Goal: Task Accomplishment & Management: Manage account settings

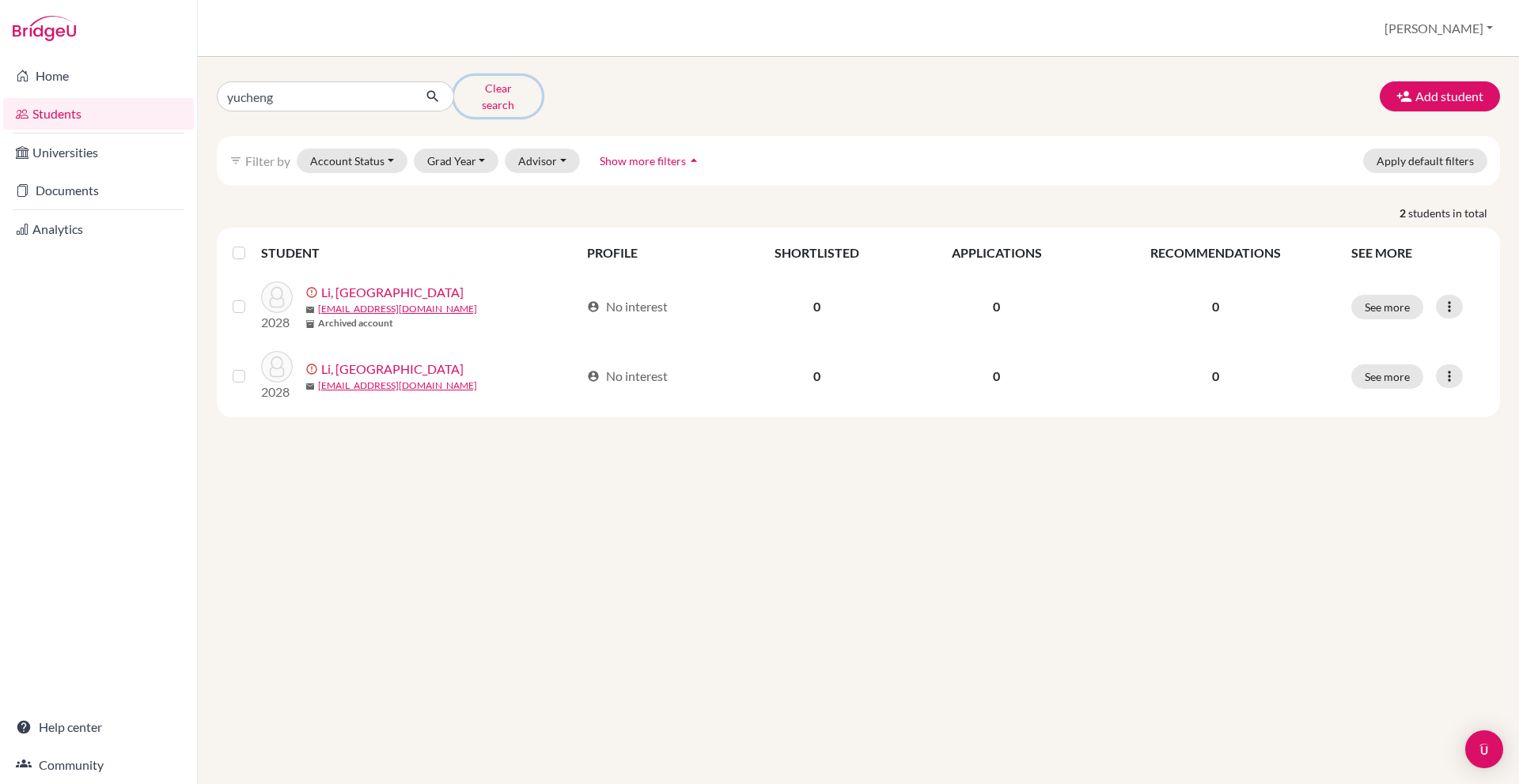
click at [471, 91] on button "Clear search" at bounding box center [498, 96] width 87 height 41
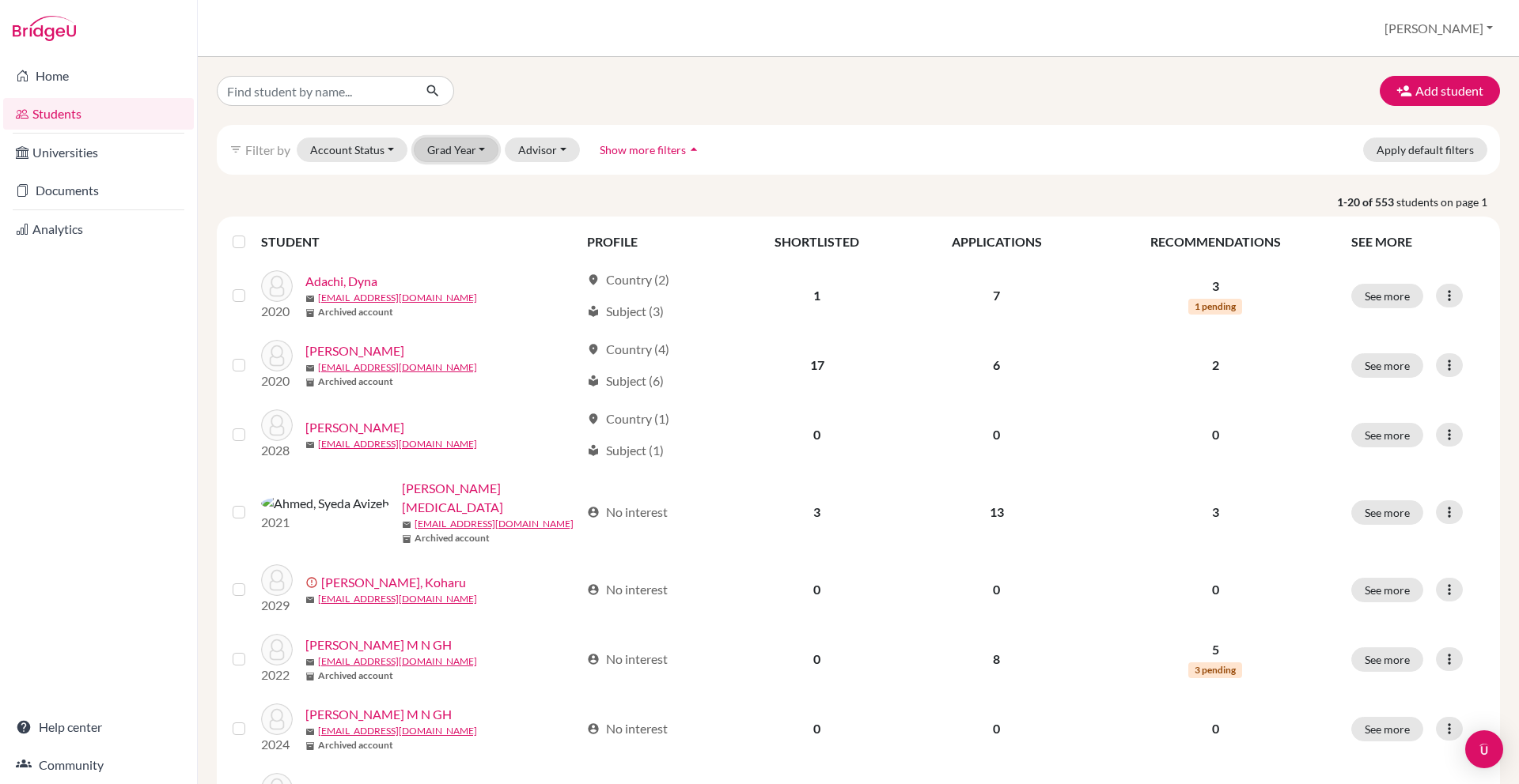
click at [478, 160] on button "Grad Year" at bounding box center [457, 150] width 86 height 24
click at [466, 254] on div "2026" at bounding box center [461, 259] width 55 height 19
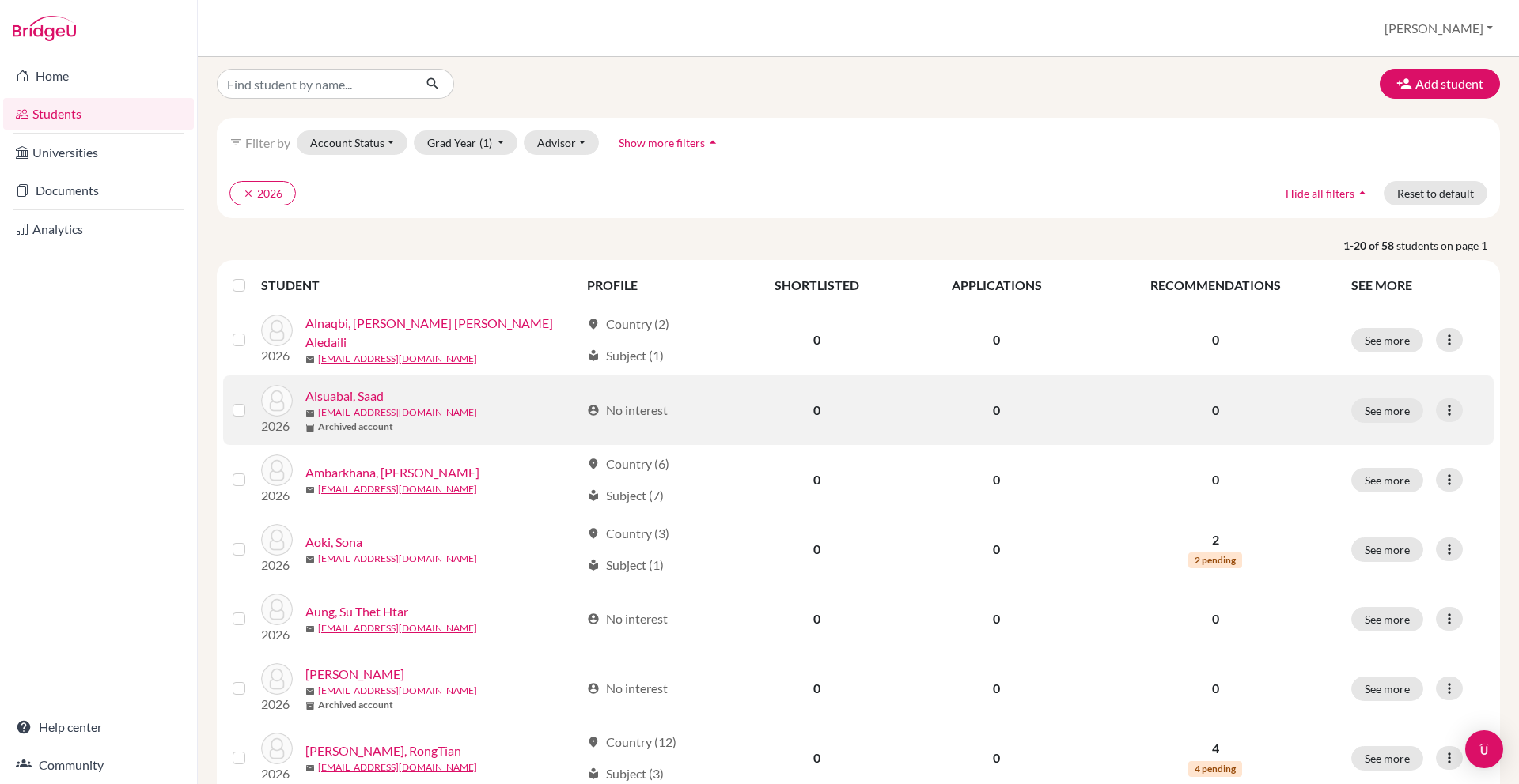
scroll to position [8, 0]
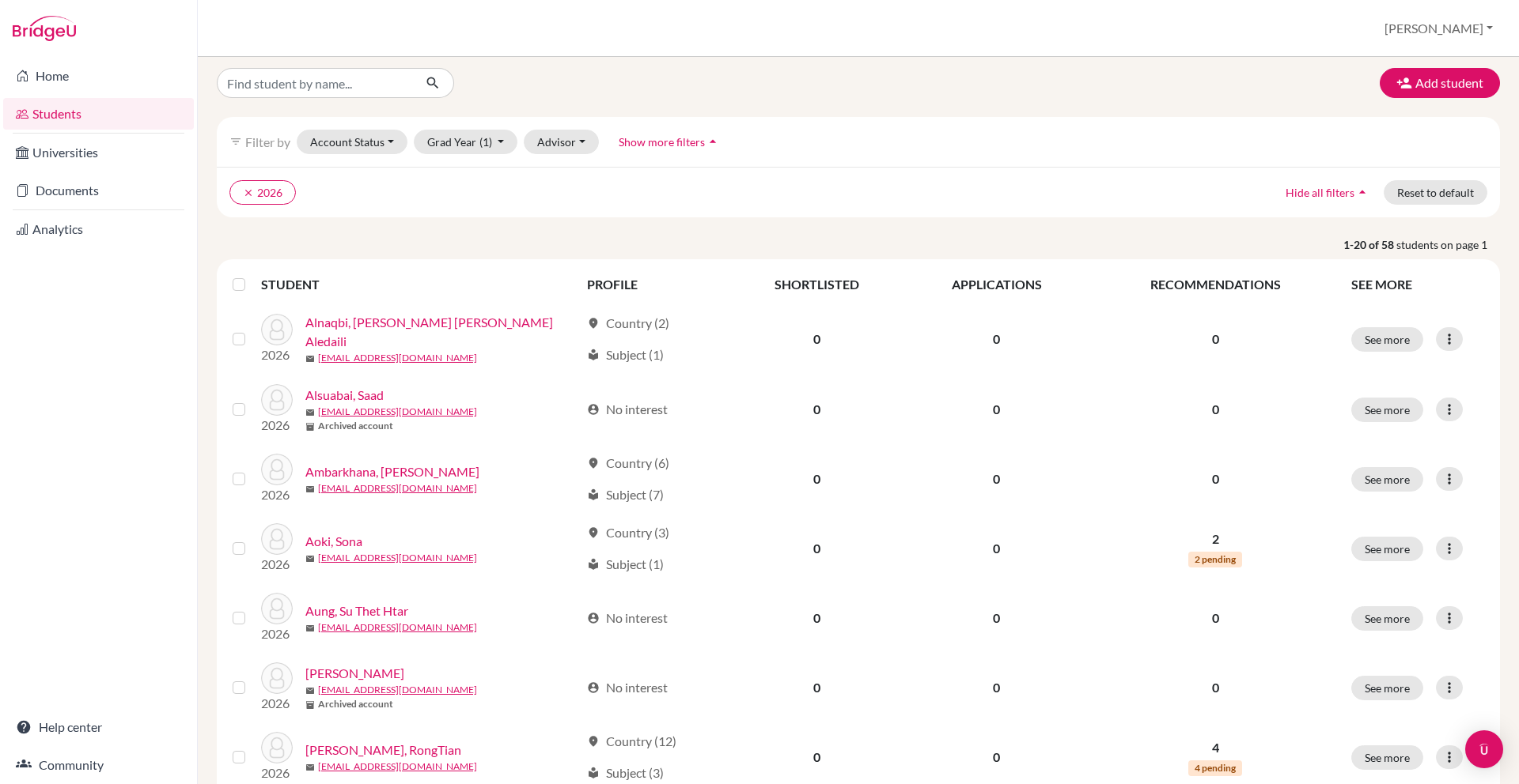
click at [1321, 184] on button "Hide all filters arrow_drop_up" at bounding box center [1328, 192] width 112 height 24
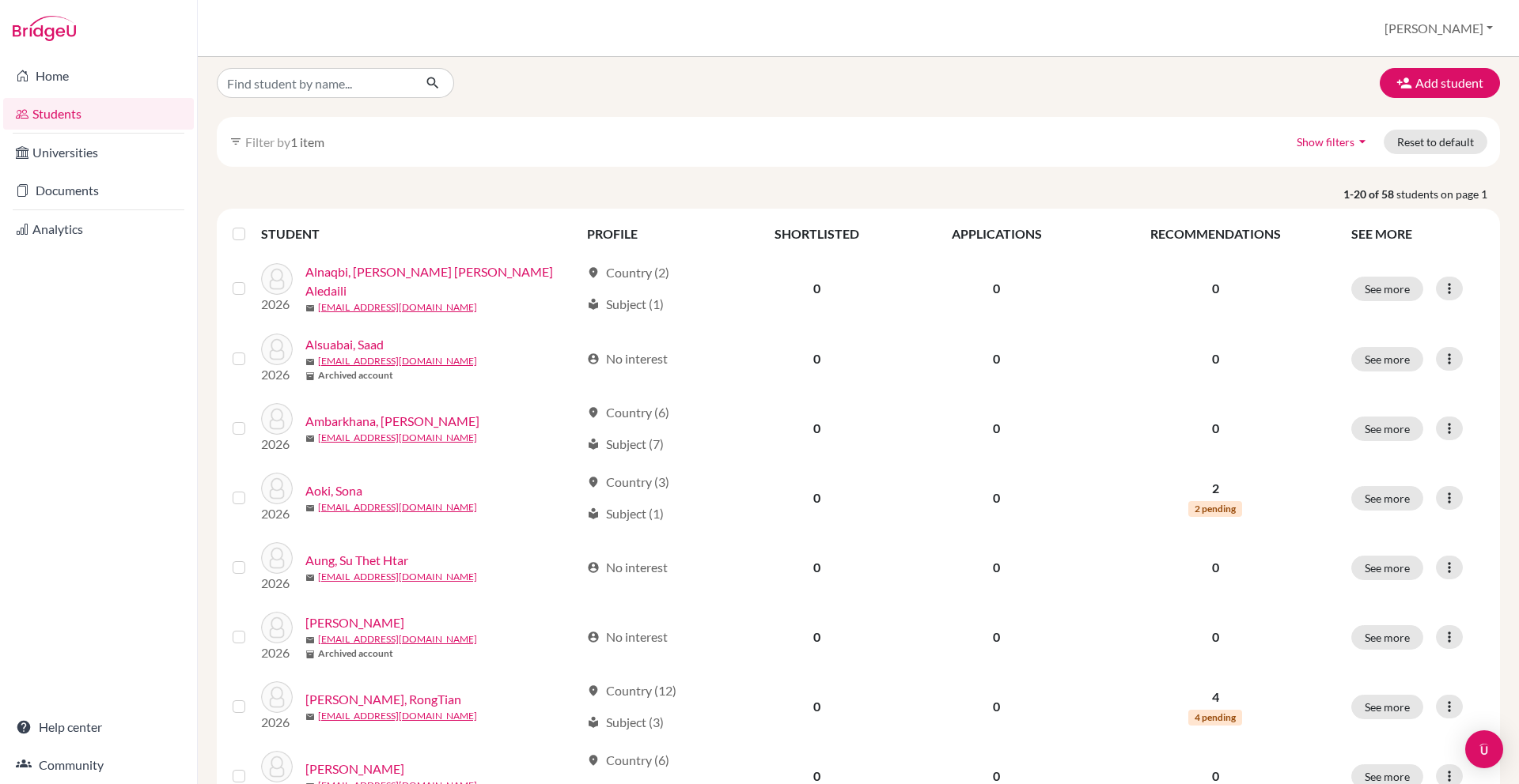
click at [1313, 150] on button "Show filters arrow_drop_down" at bounding box center [1332, 141] width 100 height 24
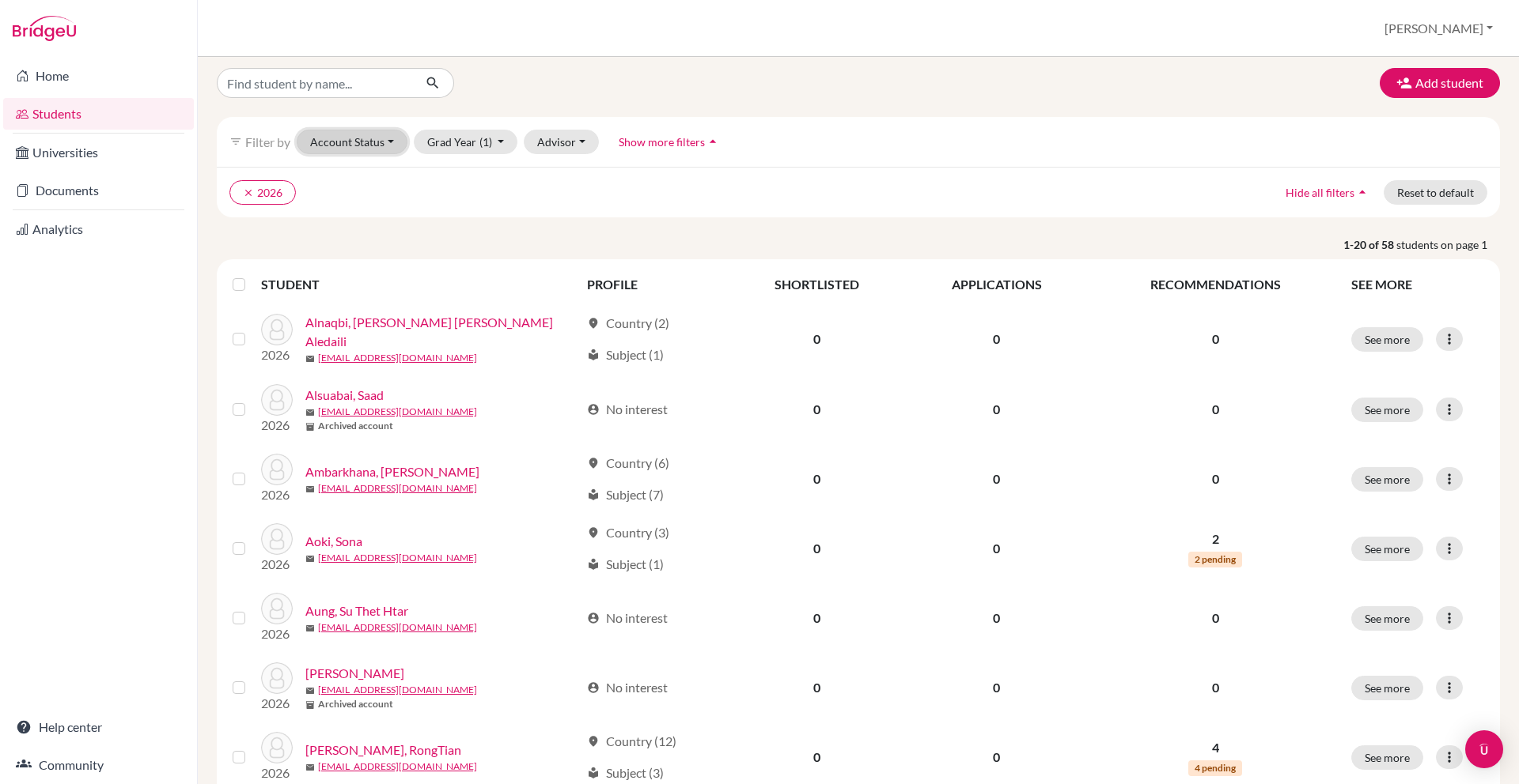
click at [381, 139] on button "Account Status" at bounding box center [352, 141] width 111 height 24
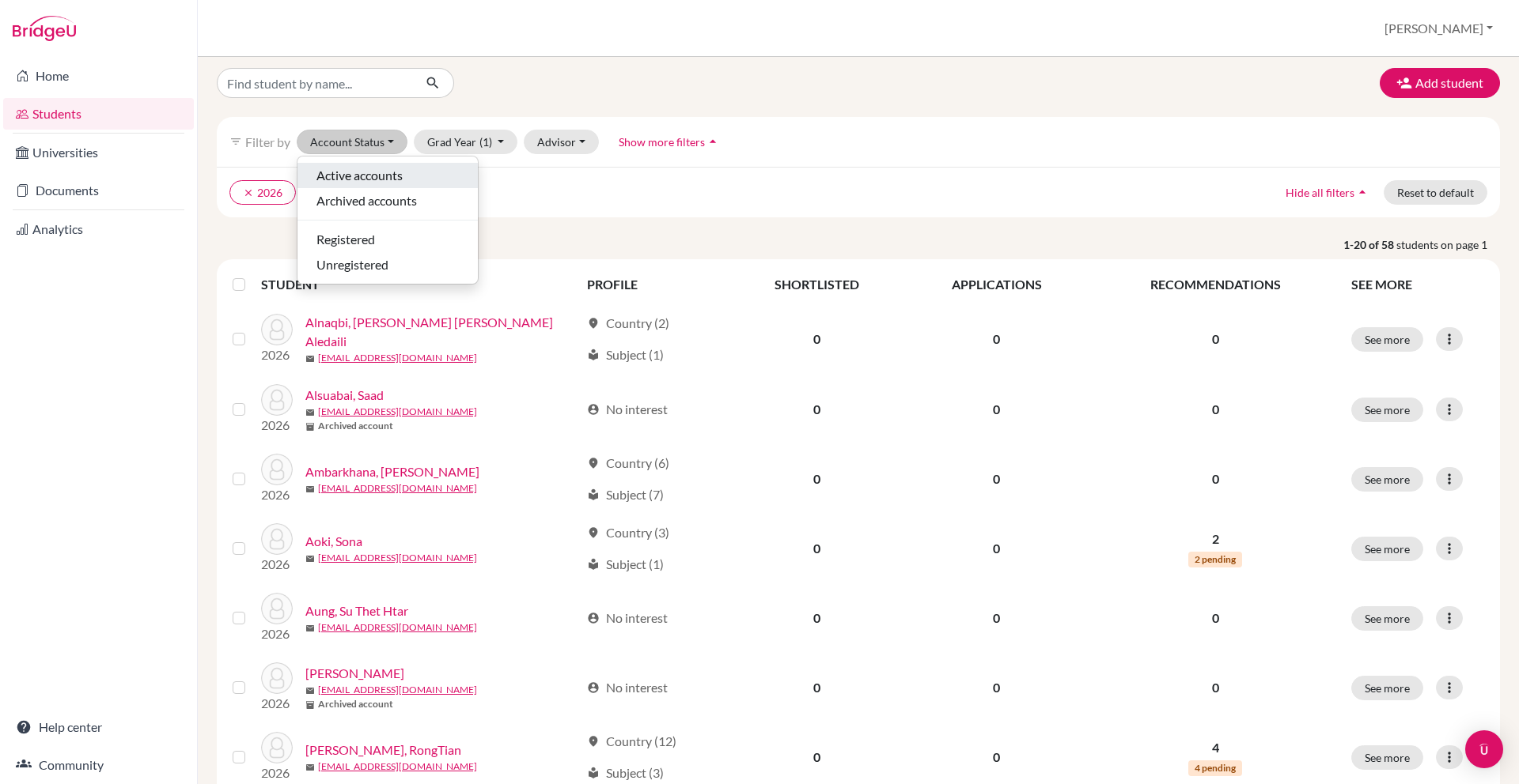
click at [371, 164] on button "Active accounts" at bounding box center [388, 176] width 181 height 25
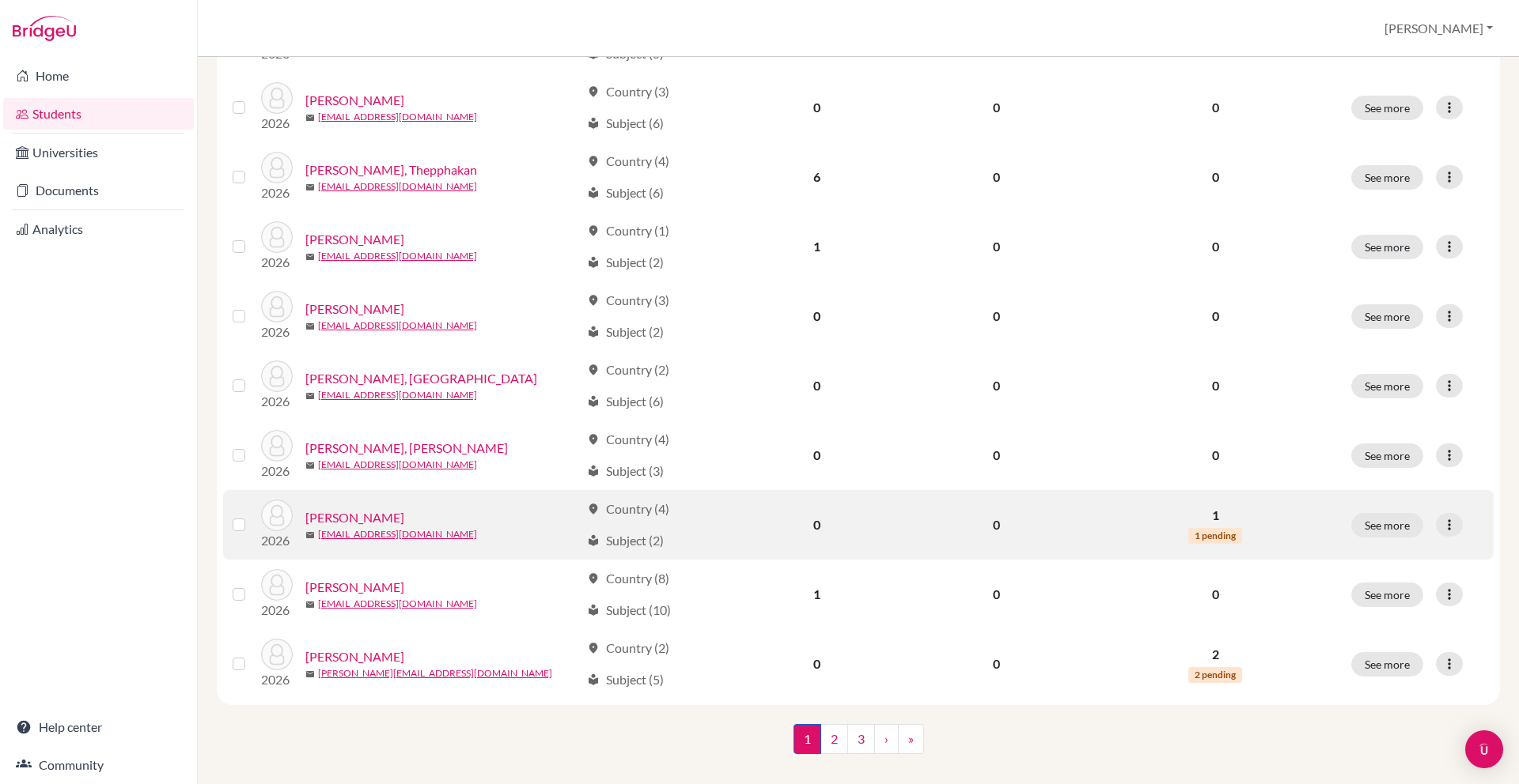
scroll to position [1025, 0]
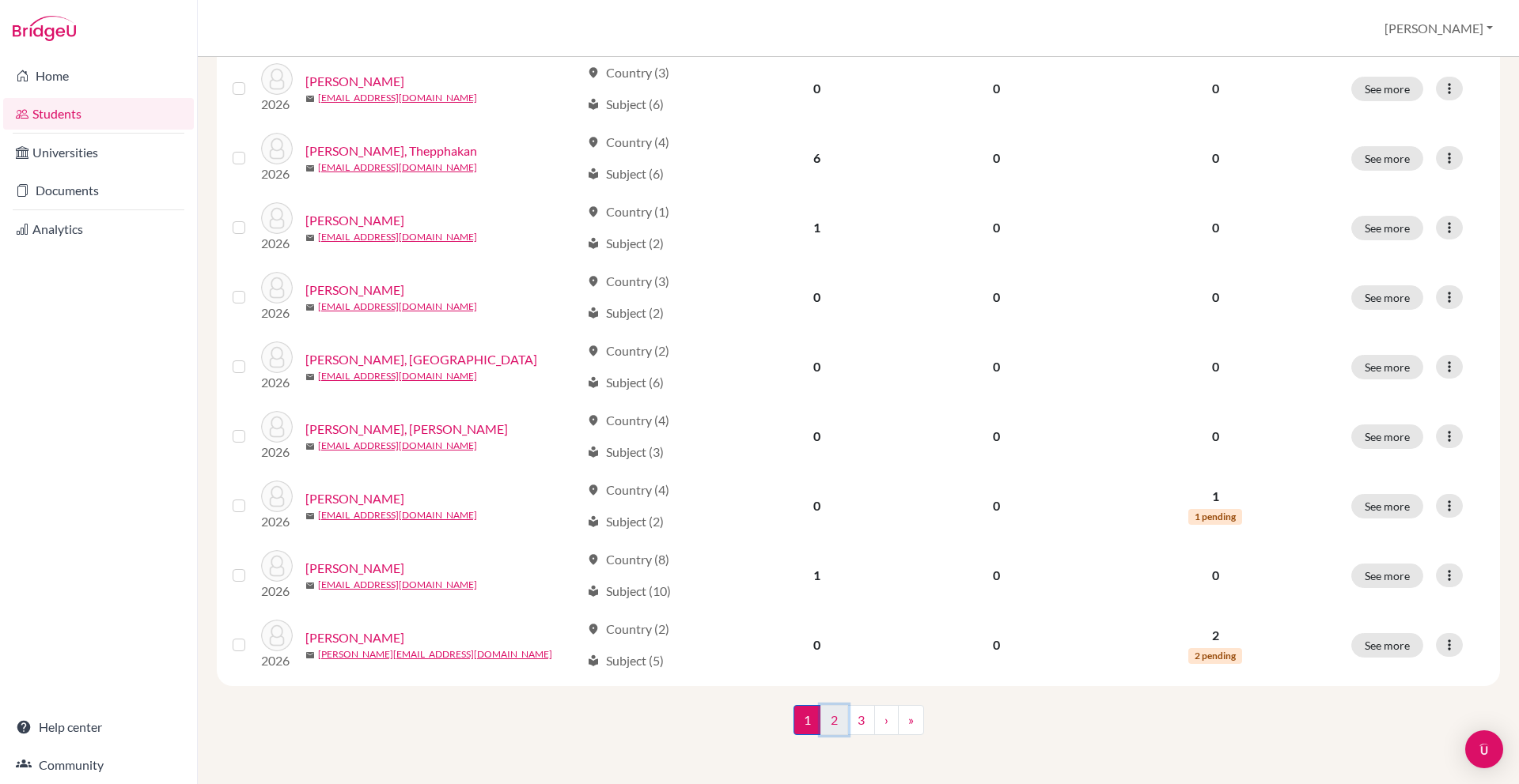
click at [830, 724] on link "2" at bounding box center [834, 720] width 27 height 30
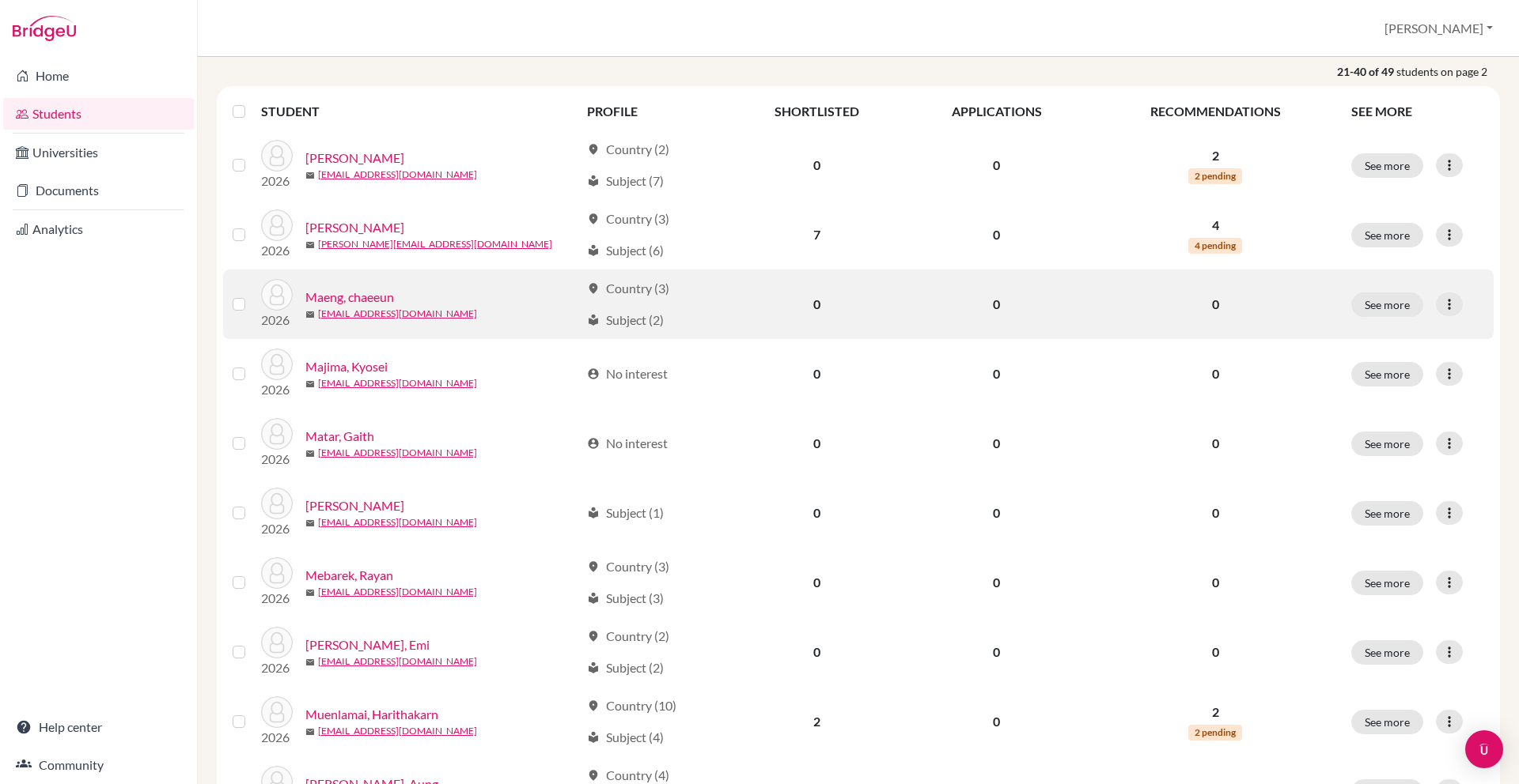
scroll to position [191, 0]
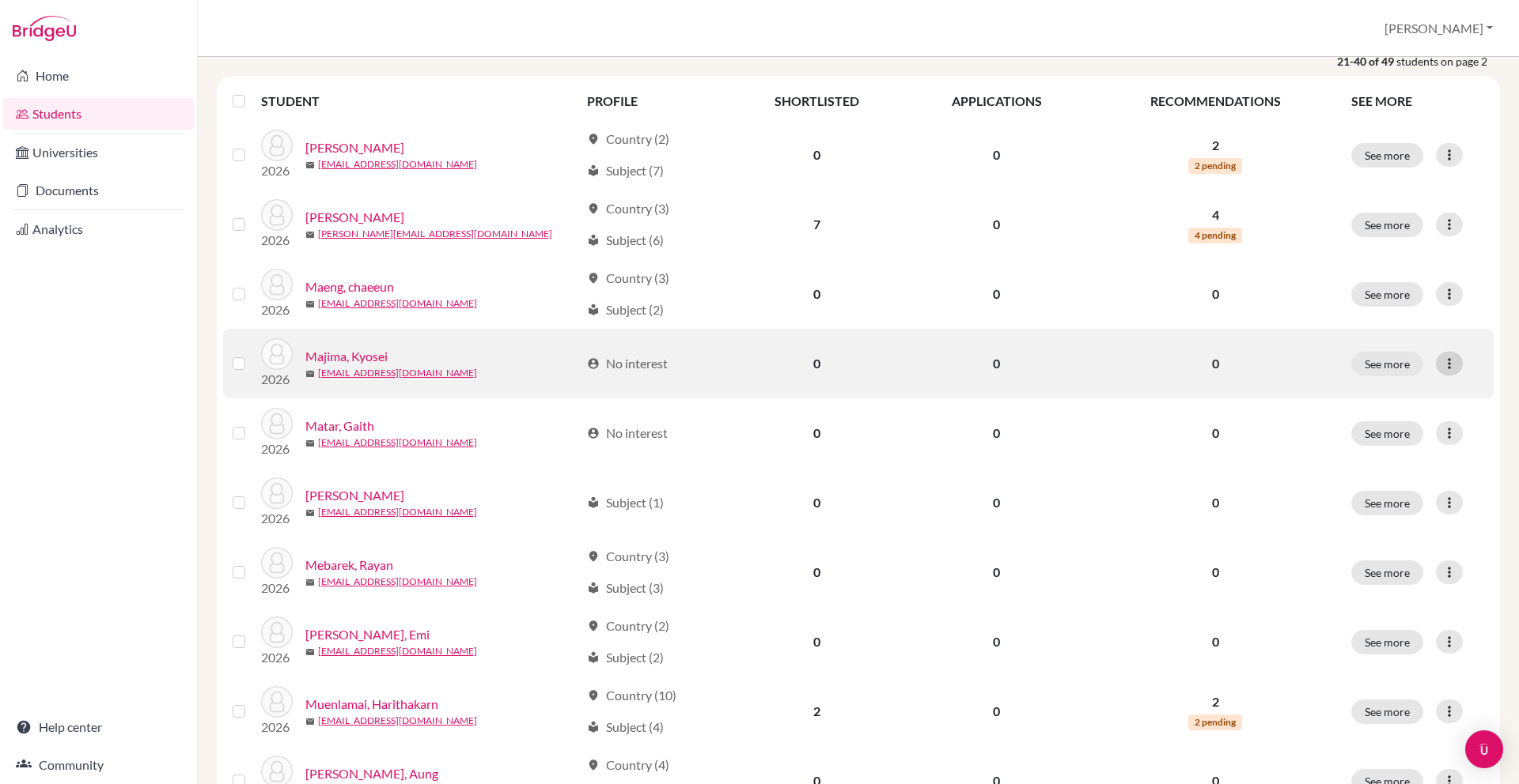
click at [1446, 358] on icon at bounding box center [1449, 363] width 16 height 16
click at [252, 355] on label at bounding box center [252, 355] width 0 height 0
click at [0, 0] on input "checkbox" at bounding box center [0, 0] width 0 height 0
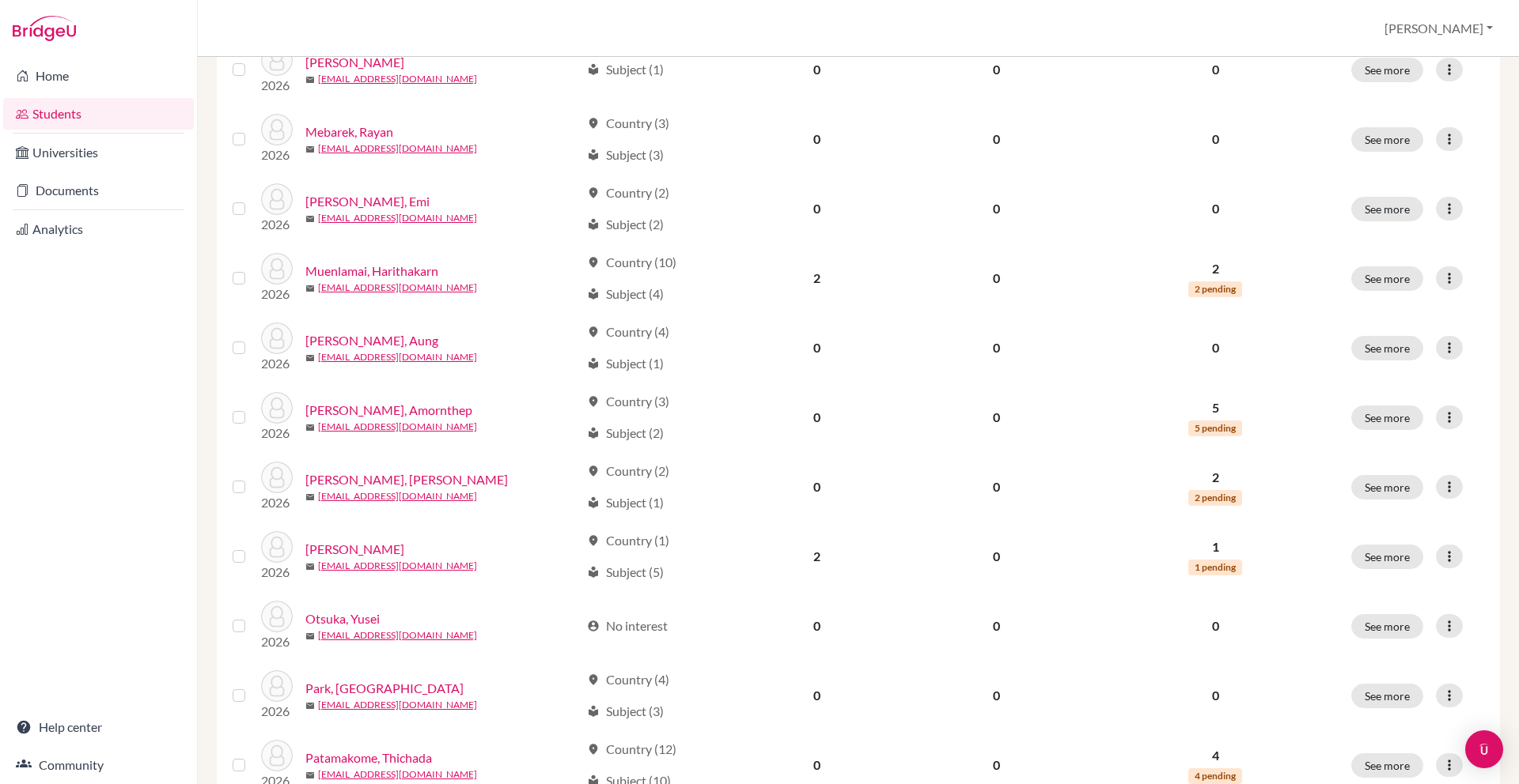
scroll to position [677, 0]
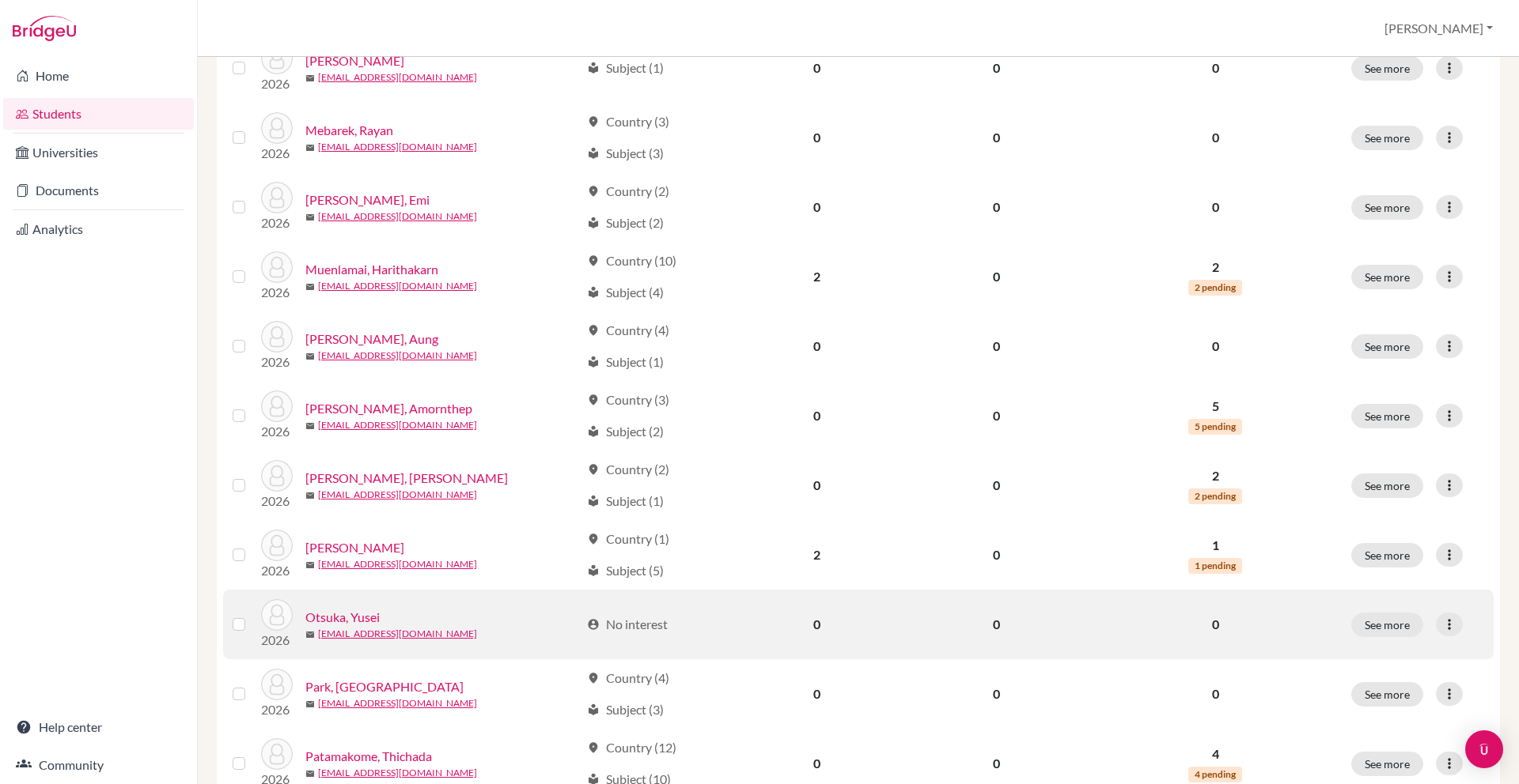
click at [252, 615] on label at bounding box center [252, 615] width 0 height 0
click at [0, 0] on input "checkbox" at bounding box center [0, 0] width 0 height 0
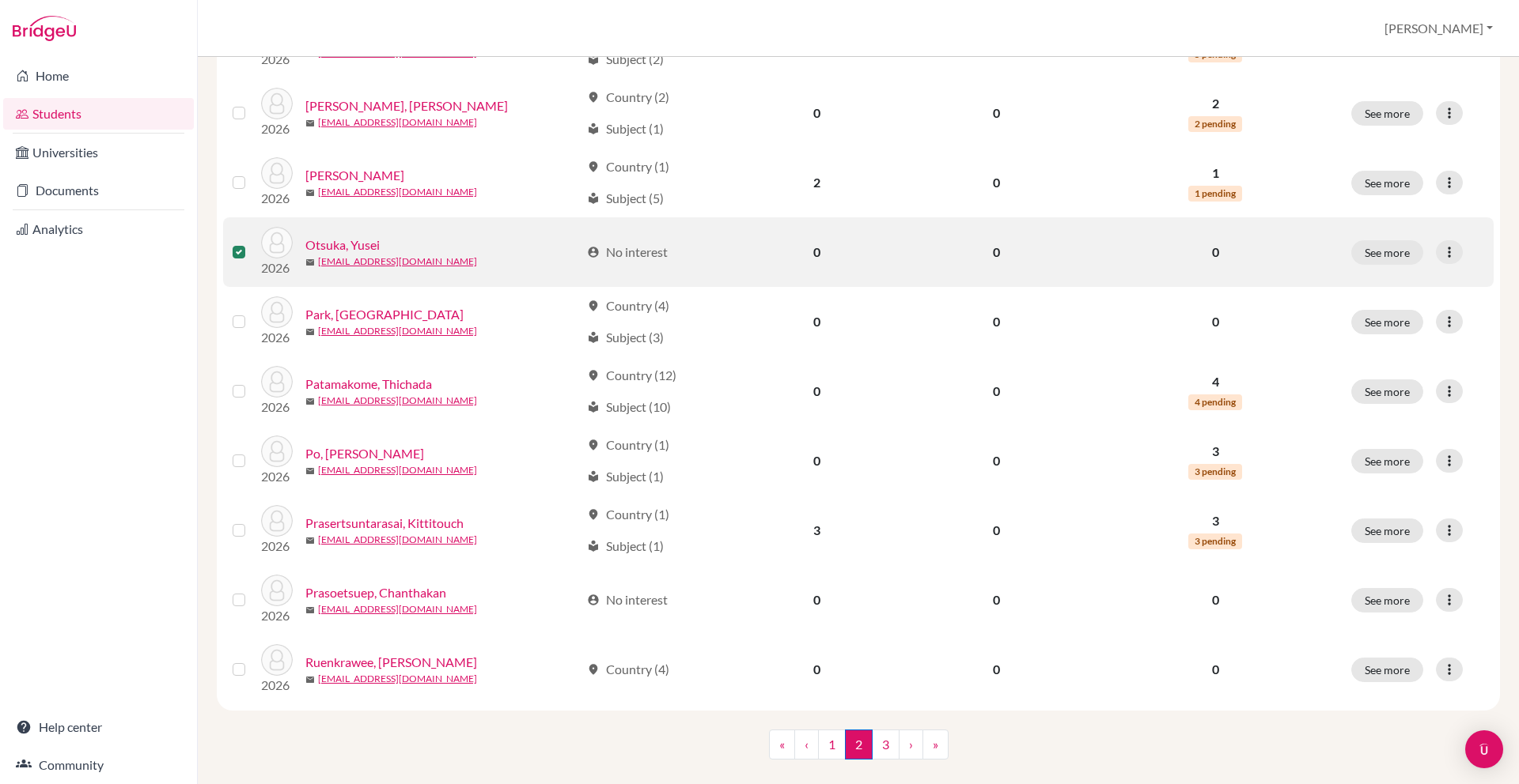
scroll to position [1051, 0]
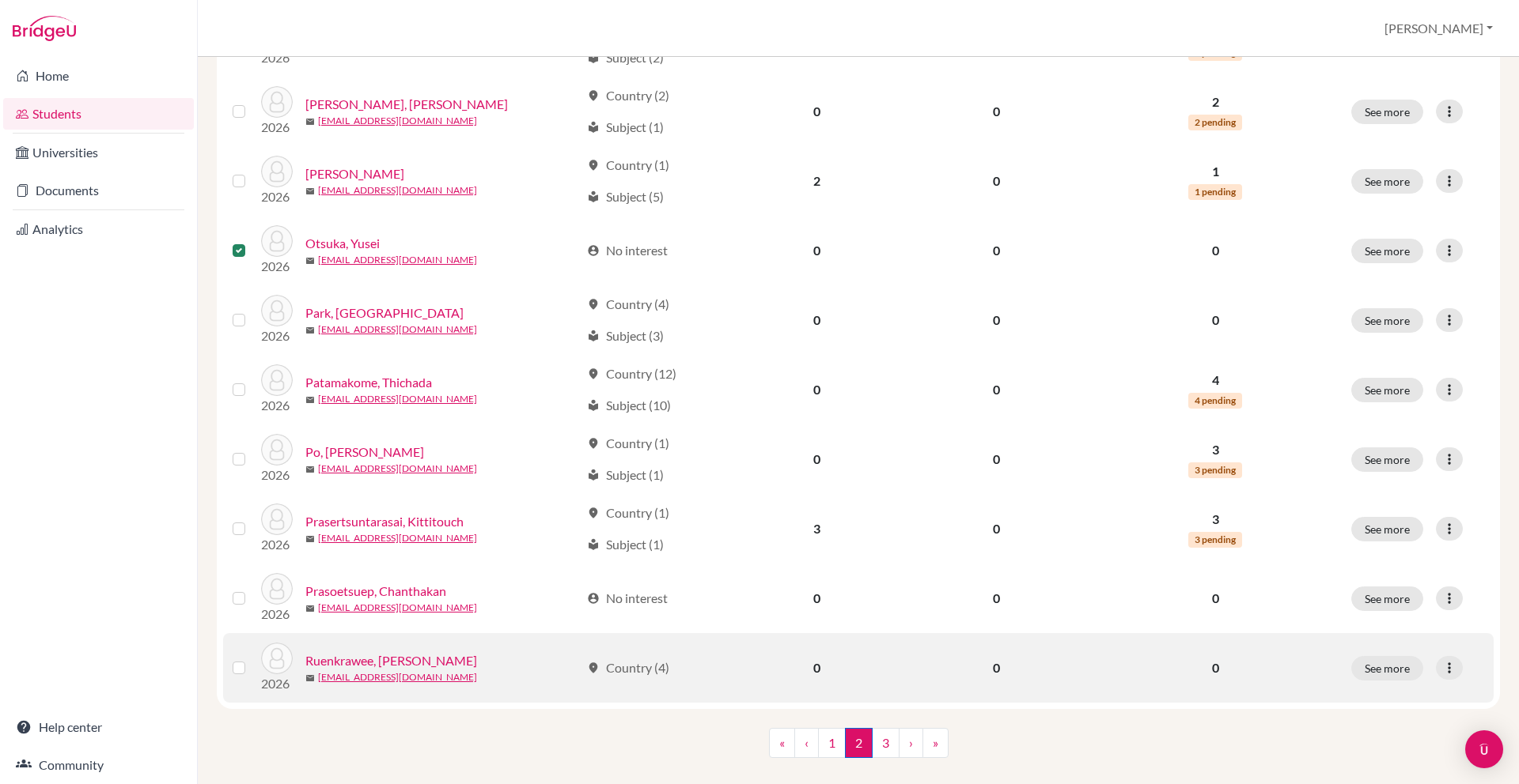
click at [252, 659] on label at bounding box center [252, 659] width 0 height 0
click at [0, 0] on input "checkbox" at bounding box center [0, 0] width 0 height 0
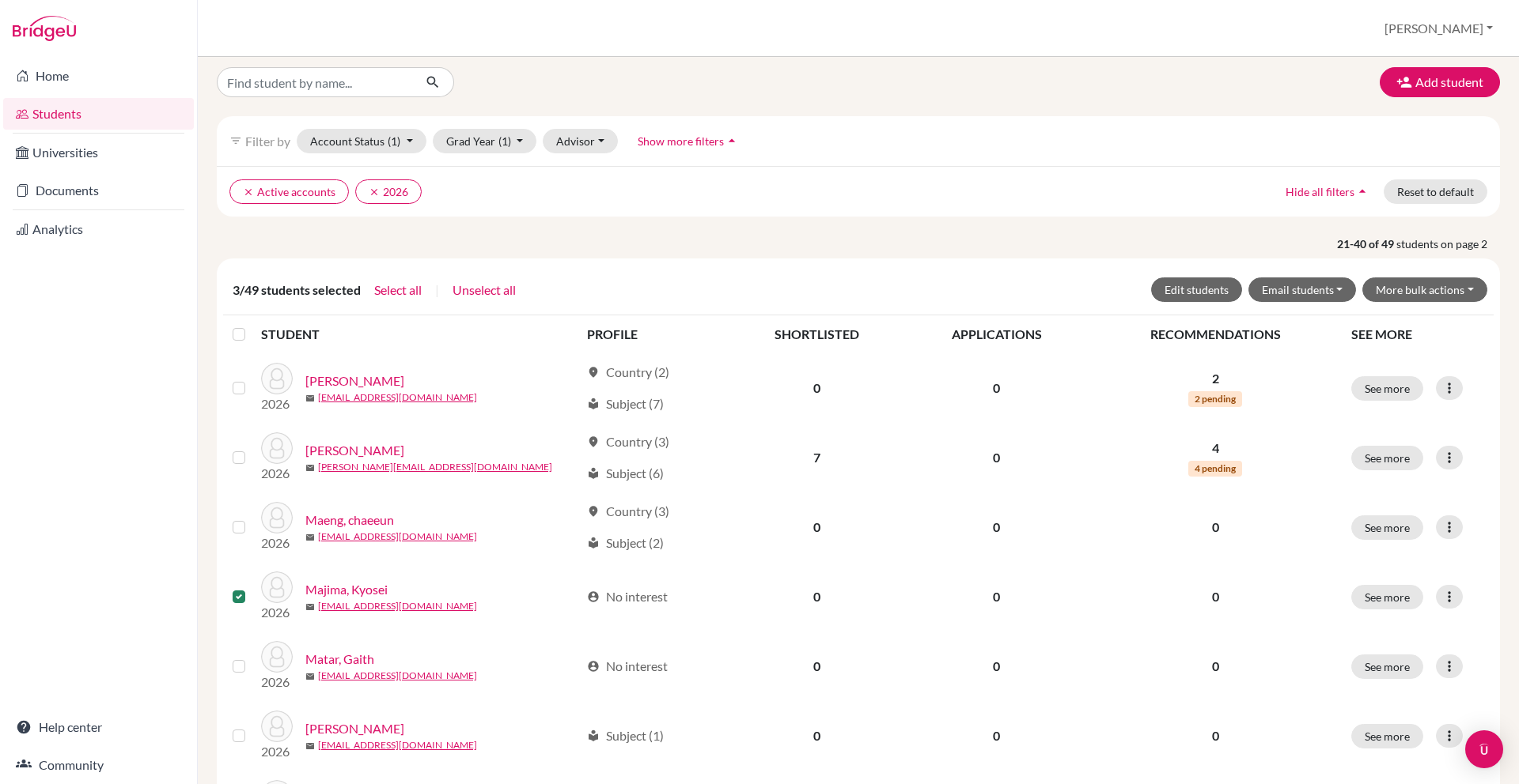
scroll to position [0, 0]
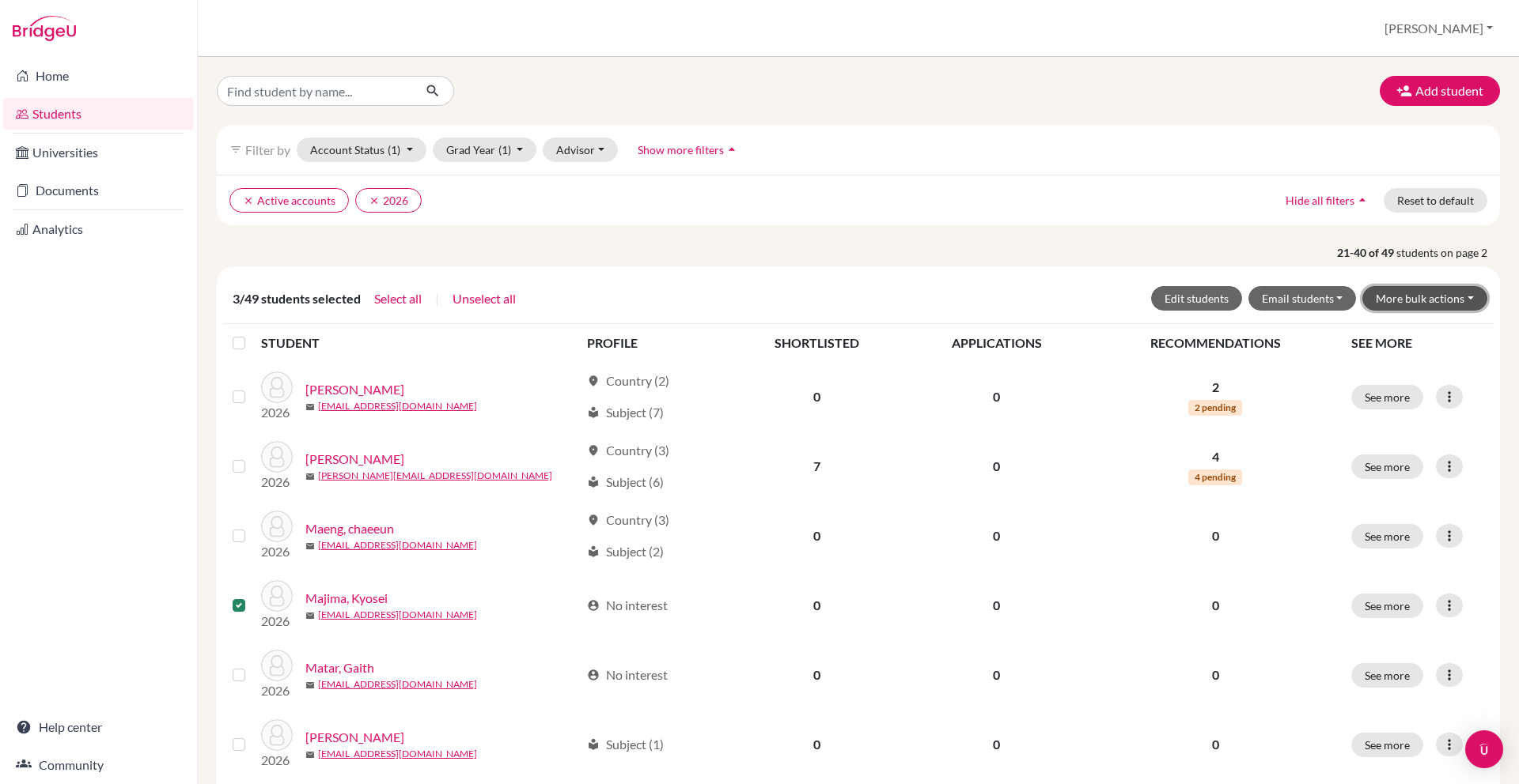
click at [1425, 294] on button "More bulk actions" at bounding box center [1424, 298] width 125 height 24
click at [1415, 335] on button "Archive" at bounding box center [1414, 332] width 143 height 25
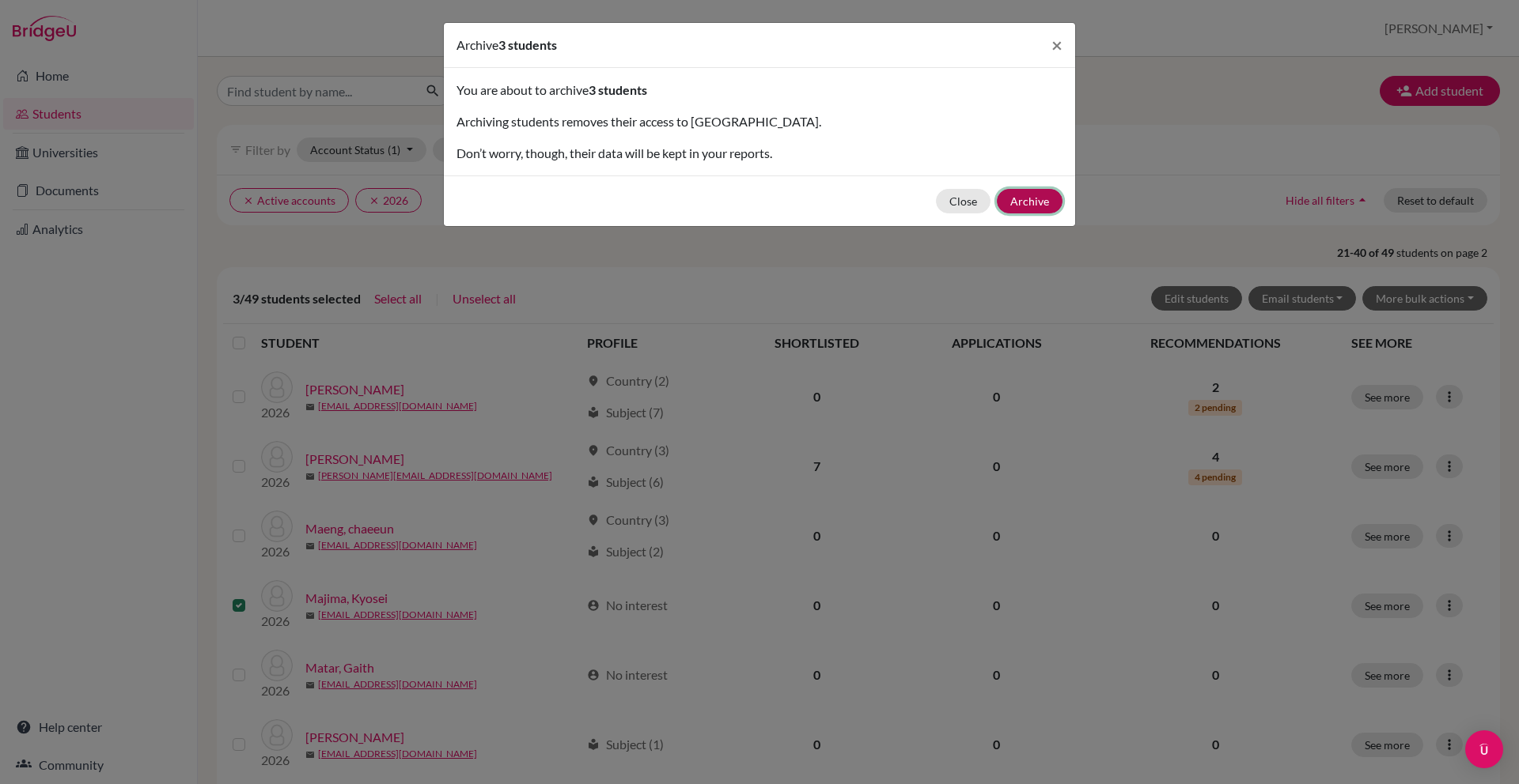
click at [1031, 206] on button "Archive" at bounding box center [1029, 200] width 66 height 24
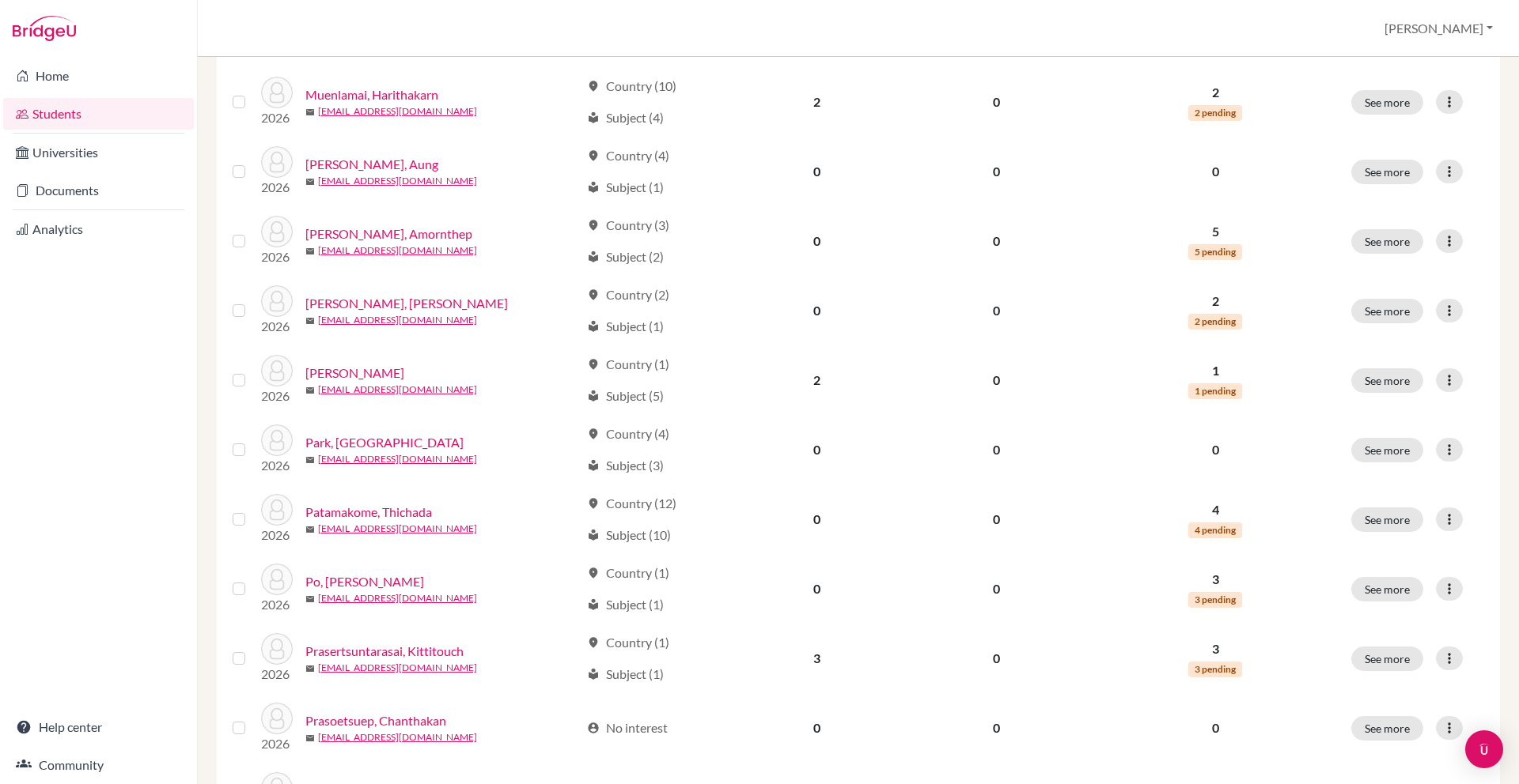
scroll to position [1080, 0]
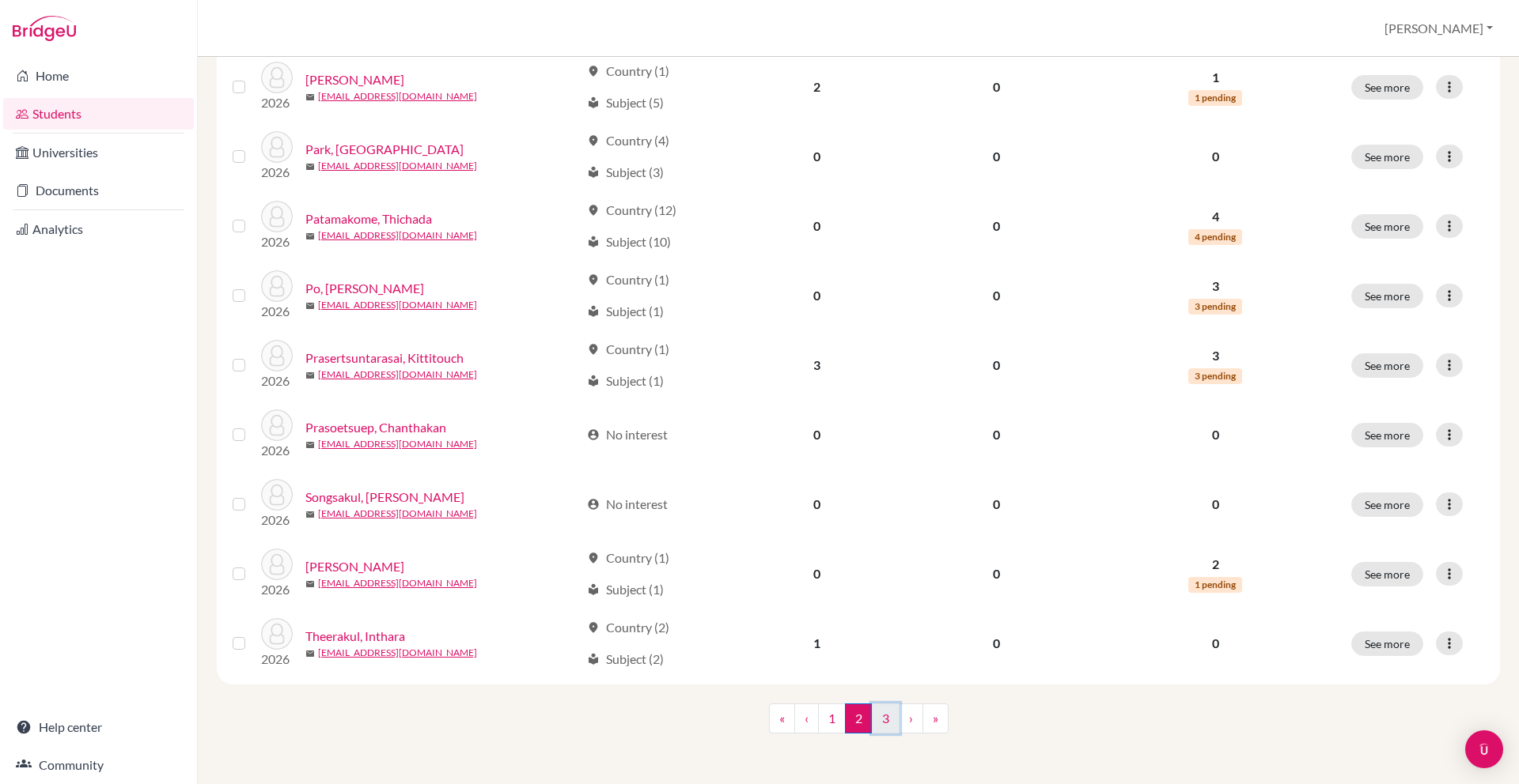
click at [882, 719] on link "3" at bounding box center [885, 718] width 27 height 30
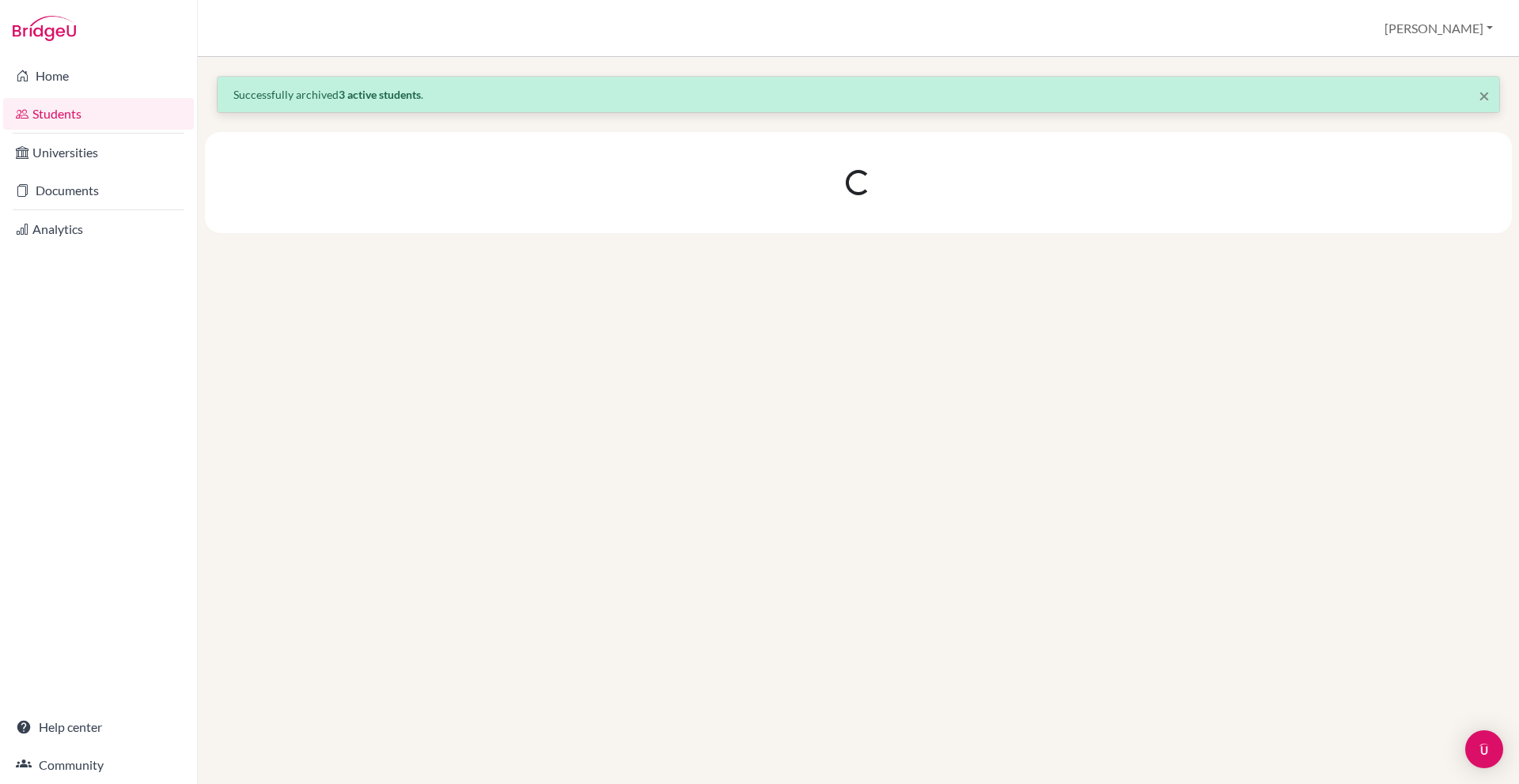
scroll to position [0, 0]
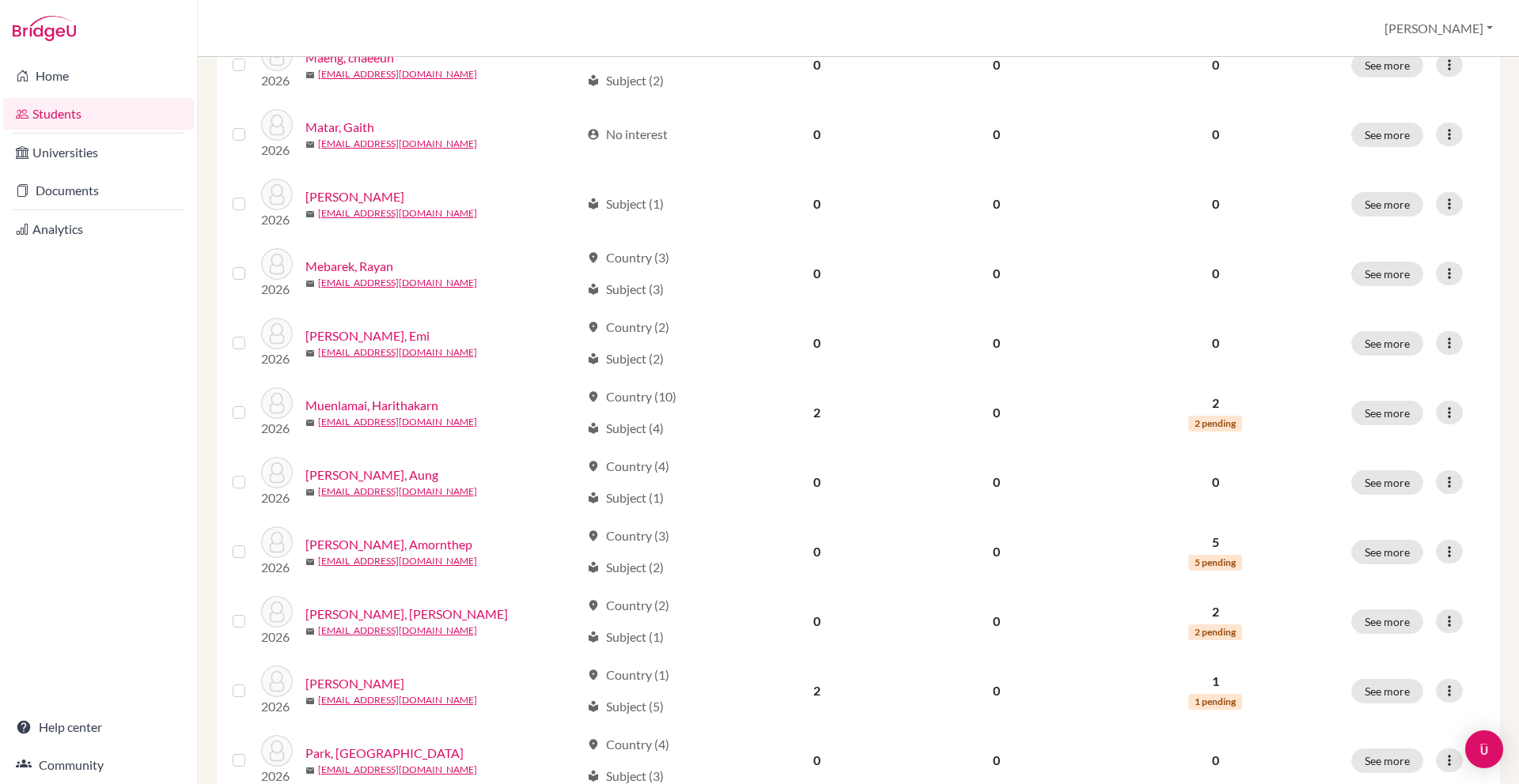
scroll to position [1025, 0]
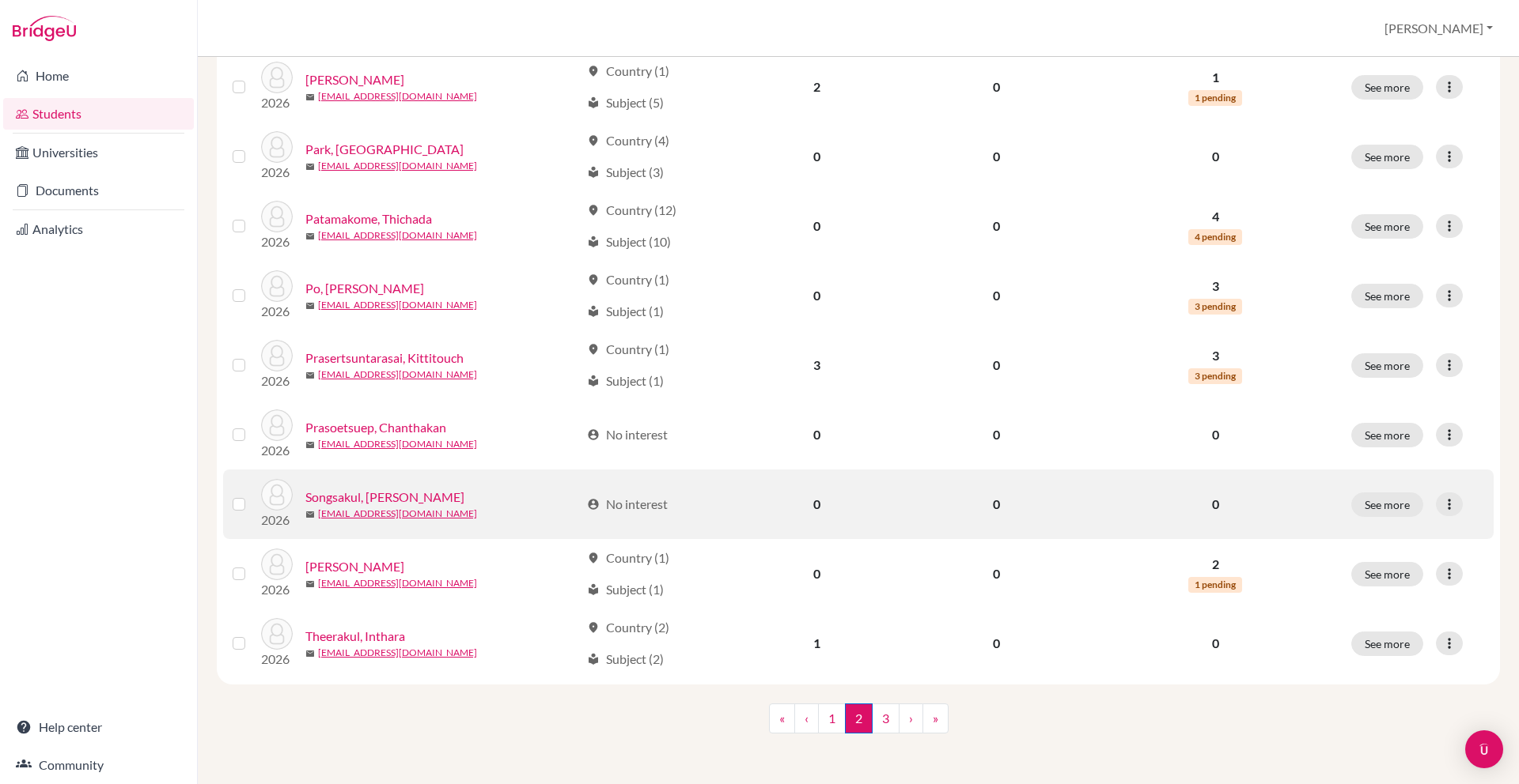
click at [252, 494] on label at bounding box center [252, 494] width 0 height 0
click at [0, 0] on input "checkbox" at bounding box center [0, 0] width 0 height 0
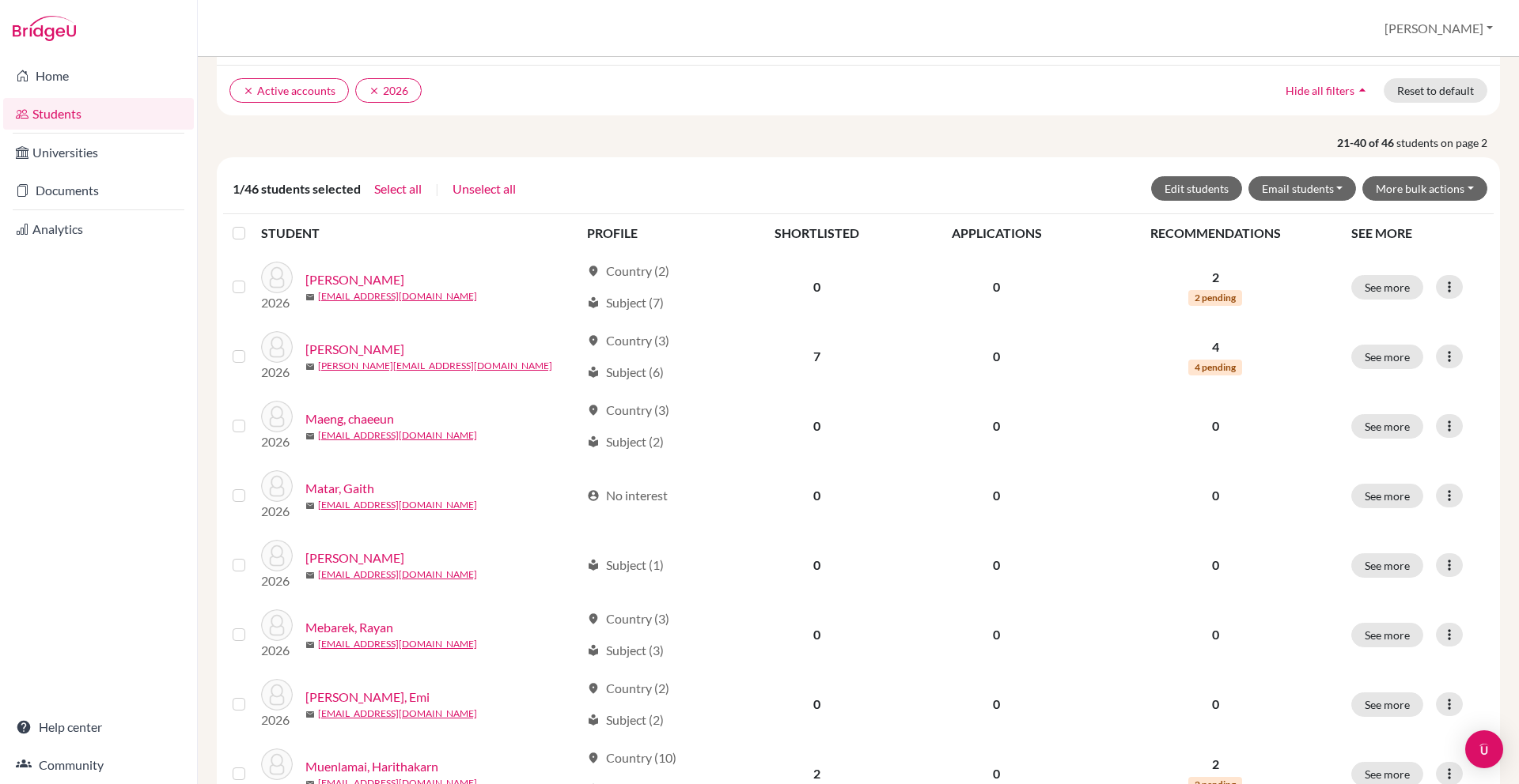
scroll to position [0, 0]
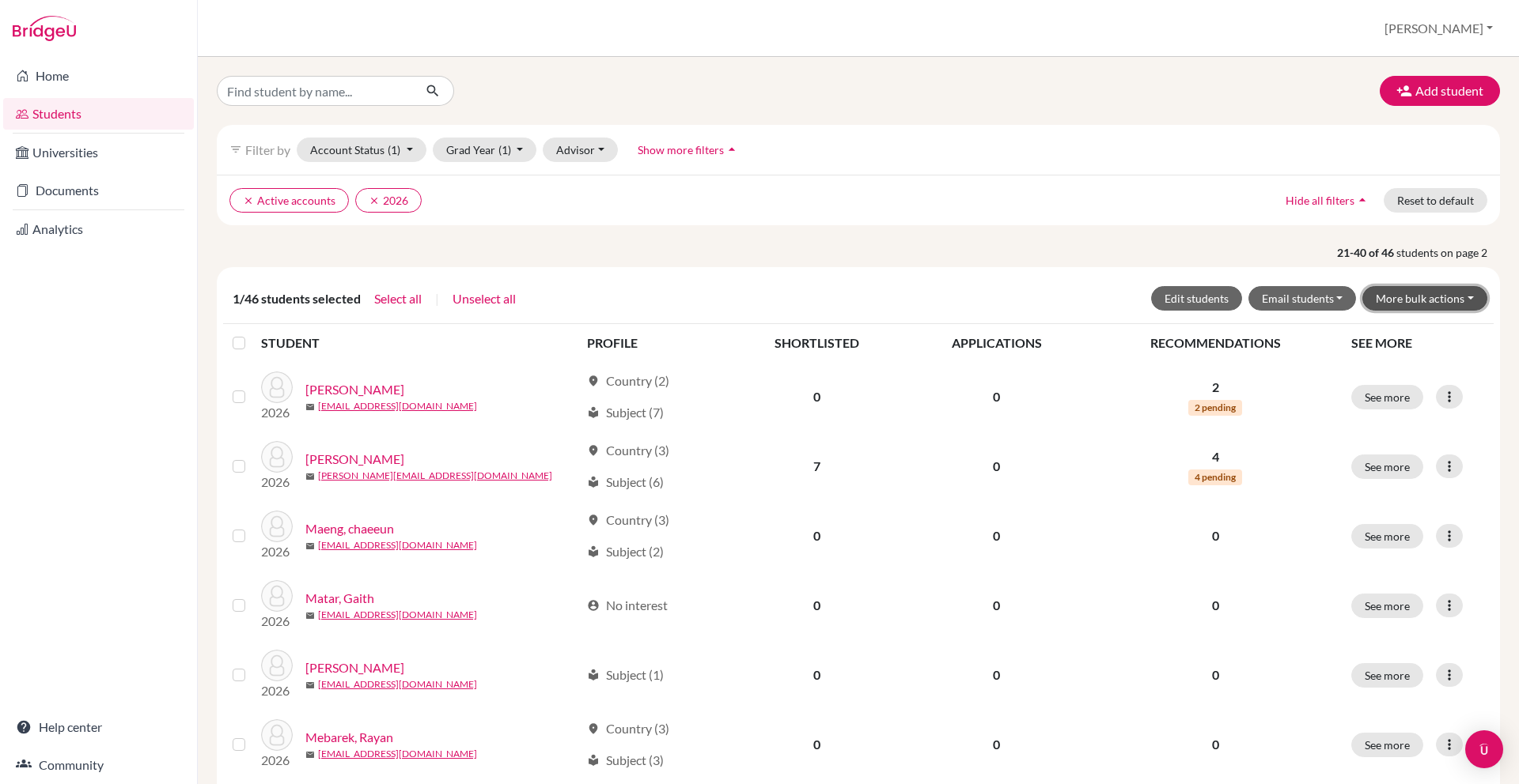
click at [1437, 295] on button "More bulk actions" at bounding box center [1424, 298] width 125 height 24
click at [1417, 327] on button "Archive" at bounding box center [1414, 332] width 143 height 25
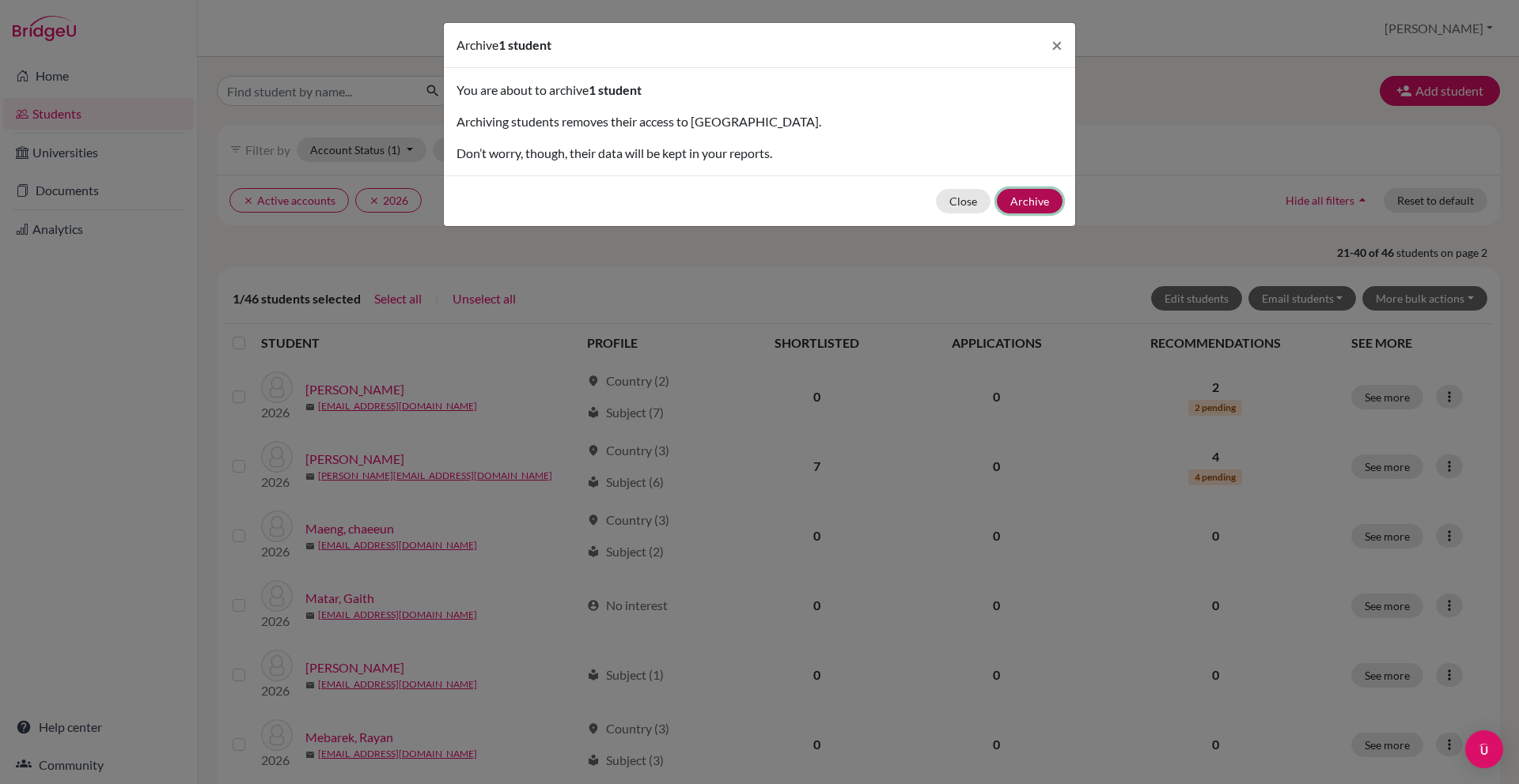
click at [1034, 212] on button "Archive" at bounding box center [1029, 200] width 66 height 24
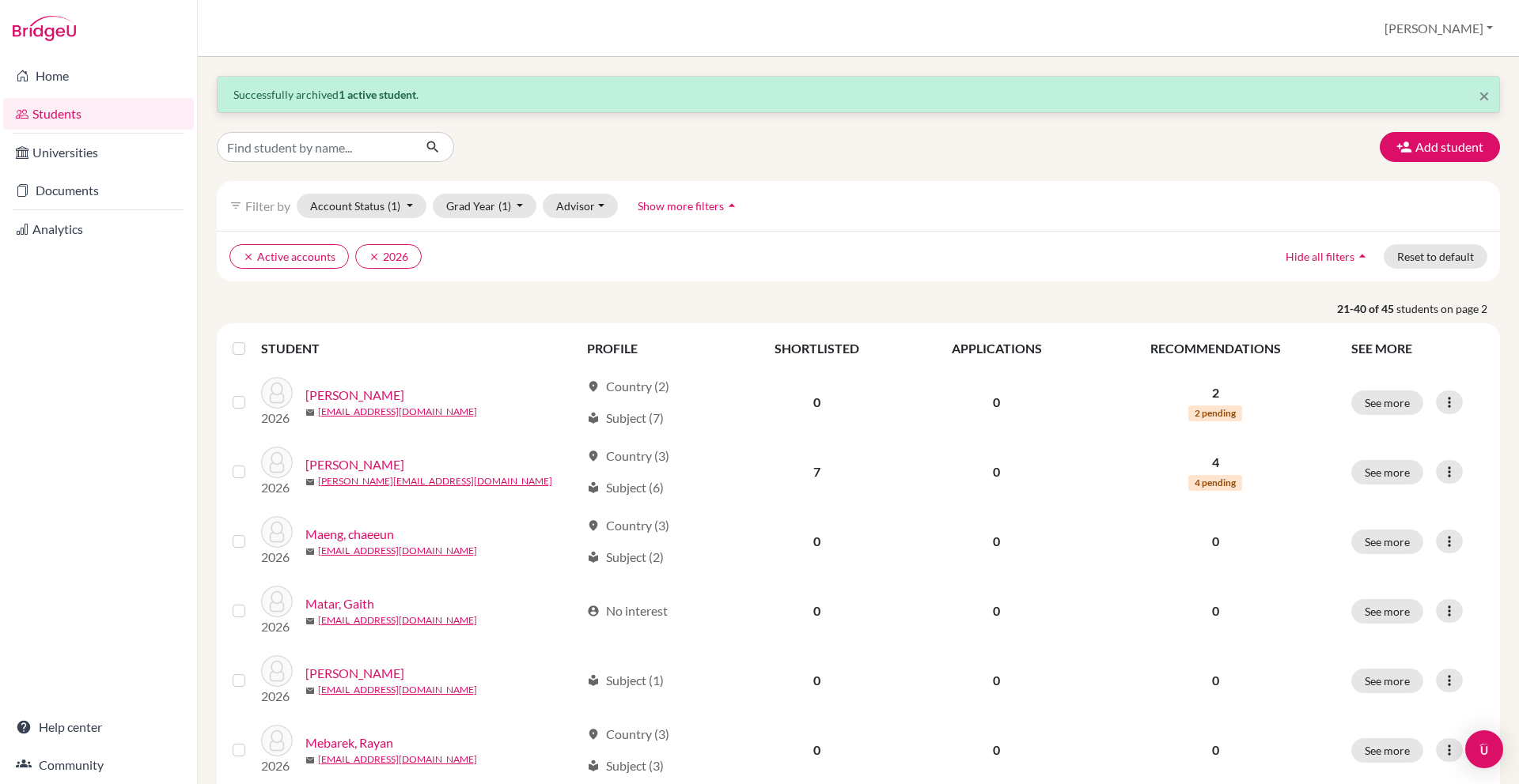
scroll to position [1080, 0]
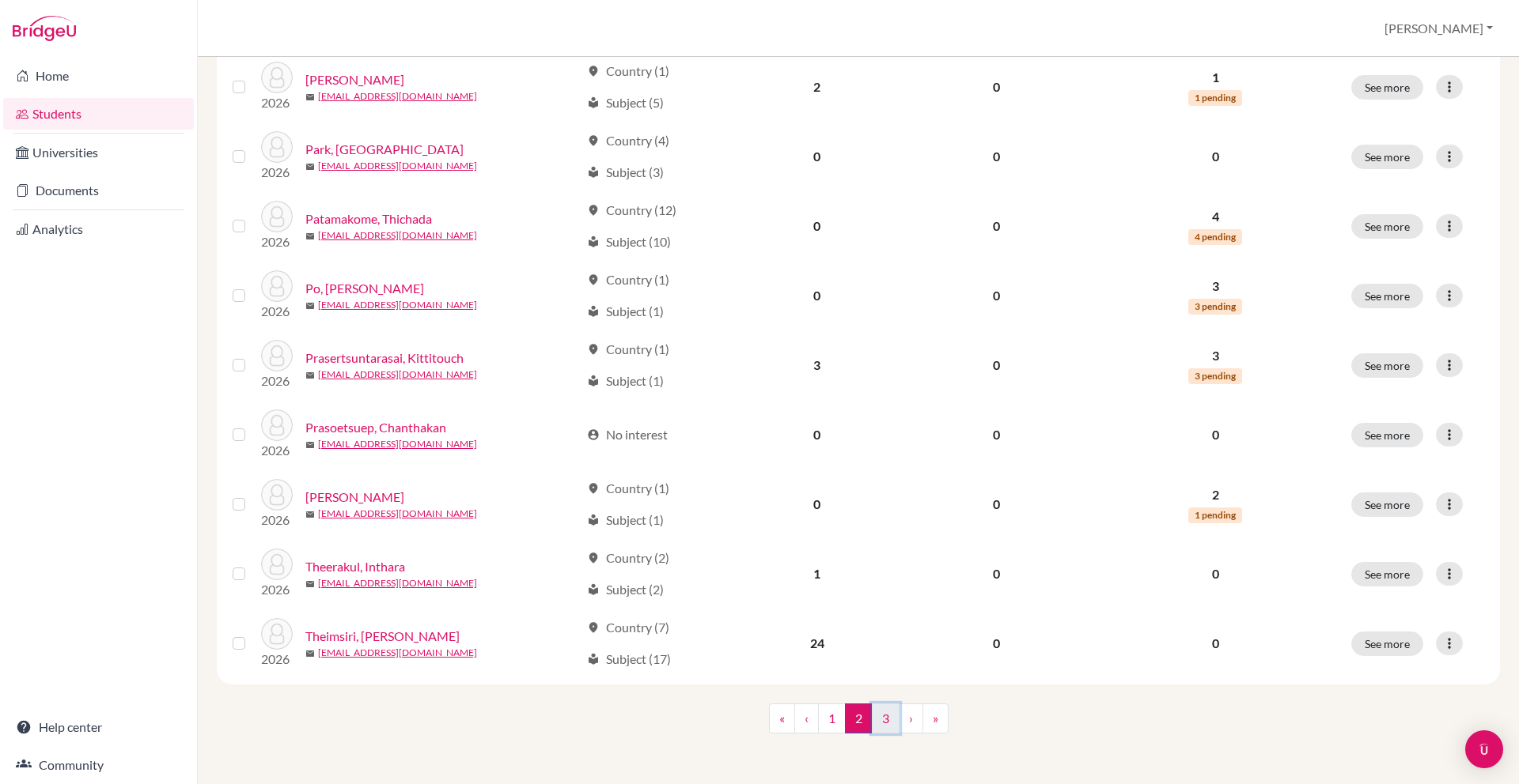
click at [884, 725] on link "3" at bounding box center [885, 718] width 27 height 30
